Goal: Task Accomplishment & Management: Use online tool/utility

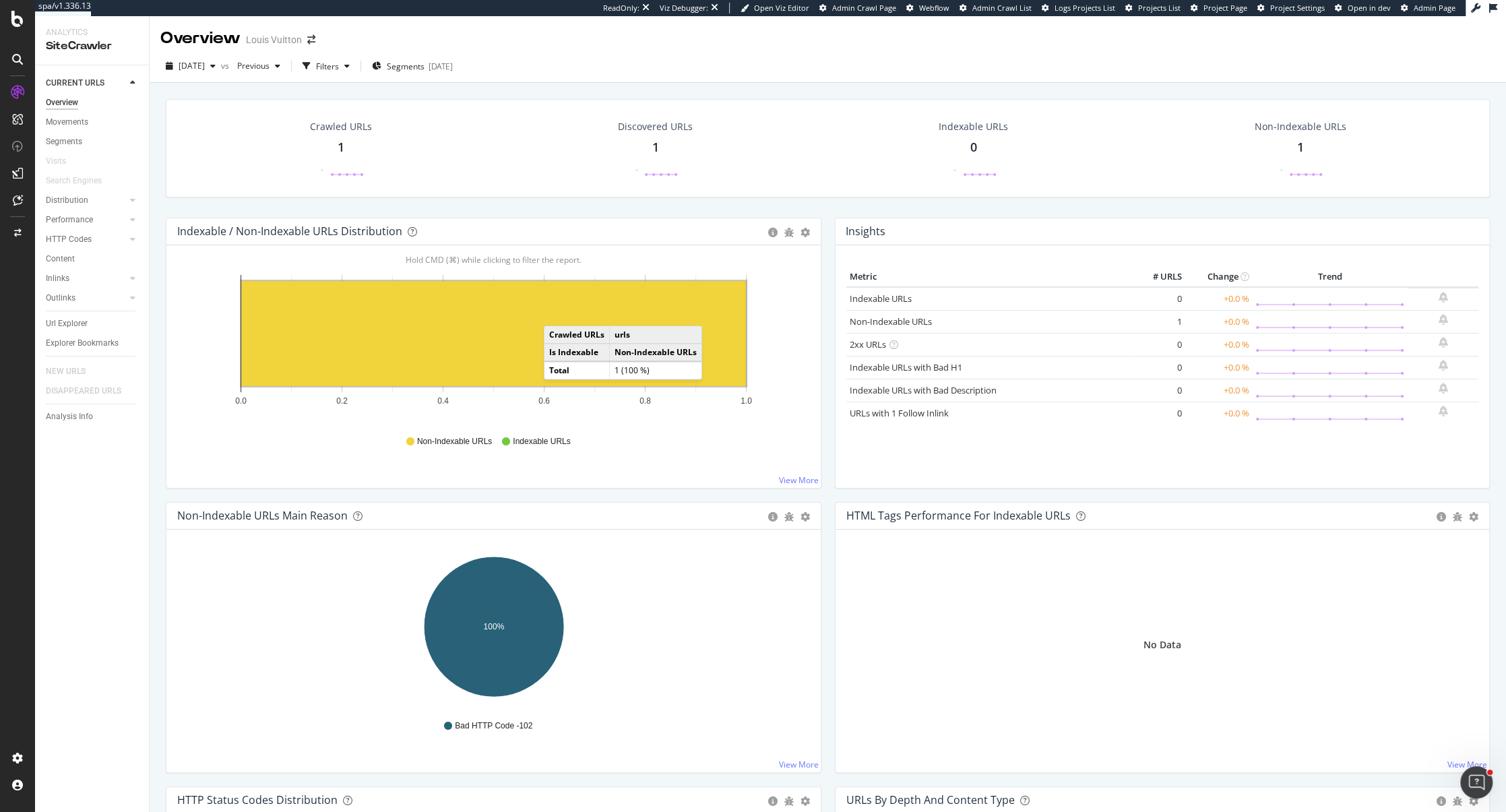
click at [1424, 13] on link "Admin Page" at bounding box center [1428, 8] width 54 height 11
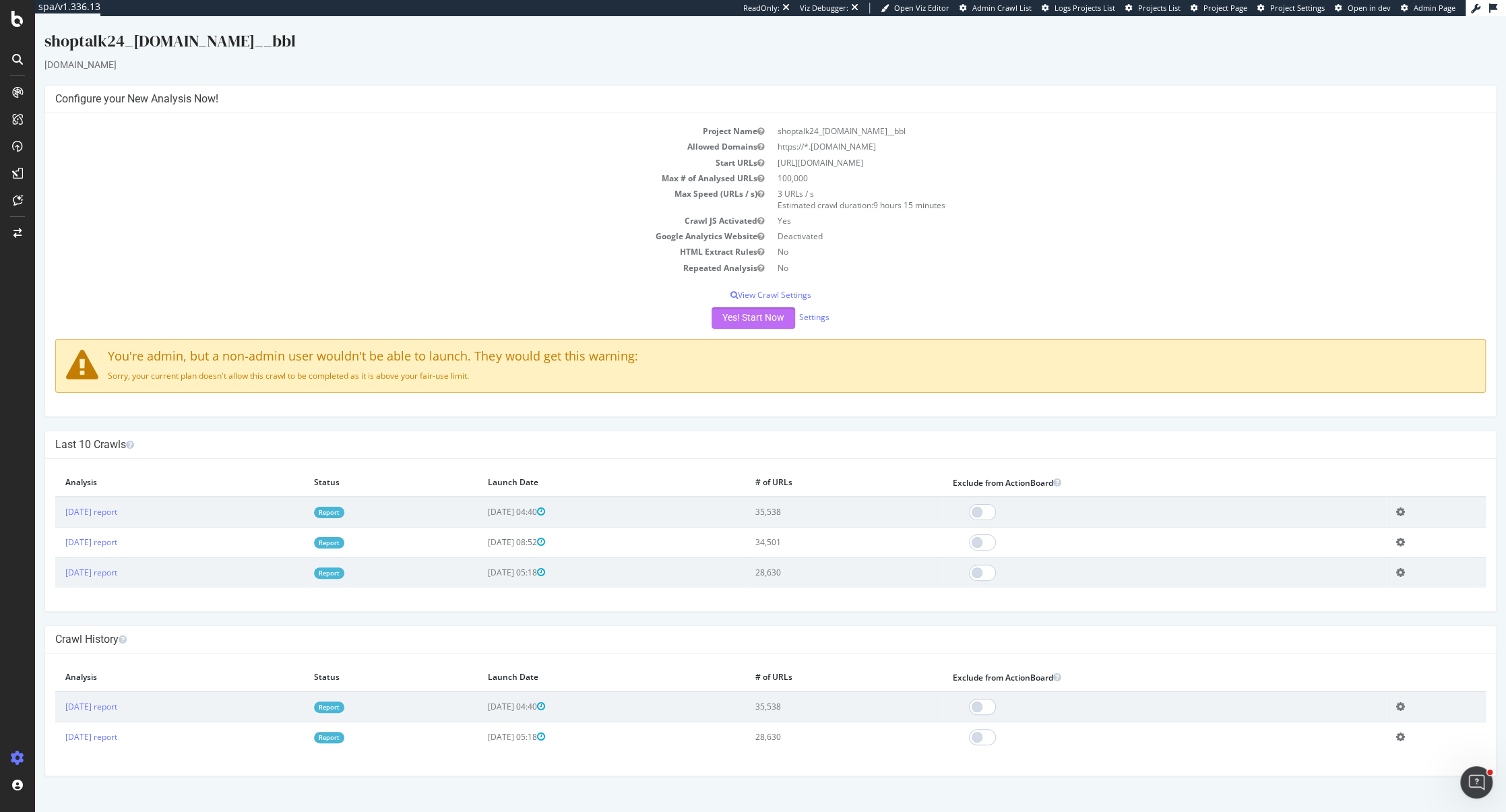
click at [754, 322] on button "Yes! Start Now" at bounding box center [753, 317] width 83 height 21
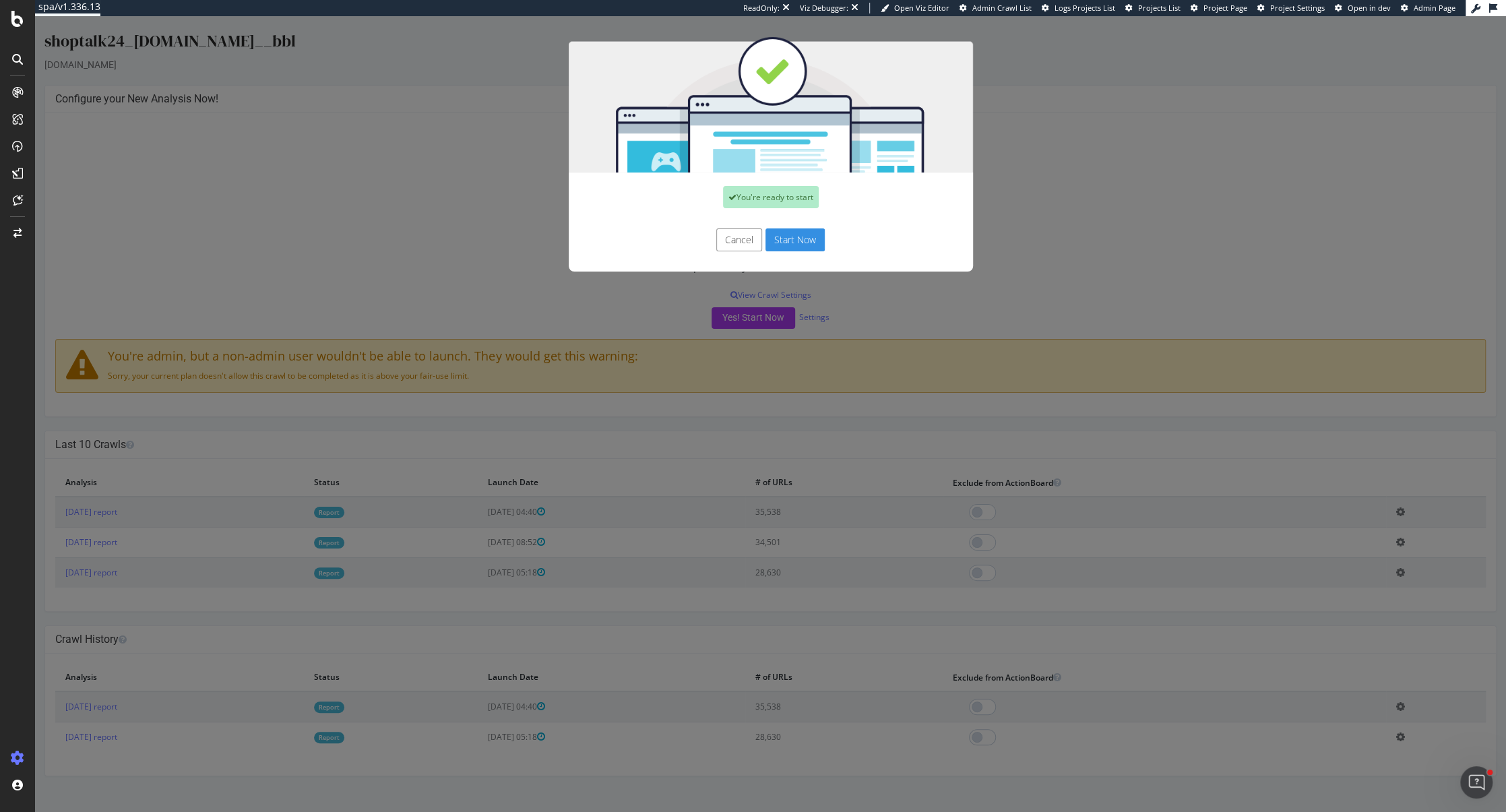
click at [788, 230] on button "Start Now" at bounding box center [795, 240] width 60 height 23
